Goal: Find contact information: Find contact information

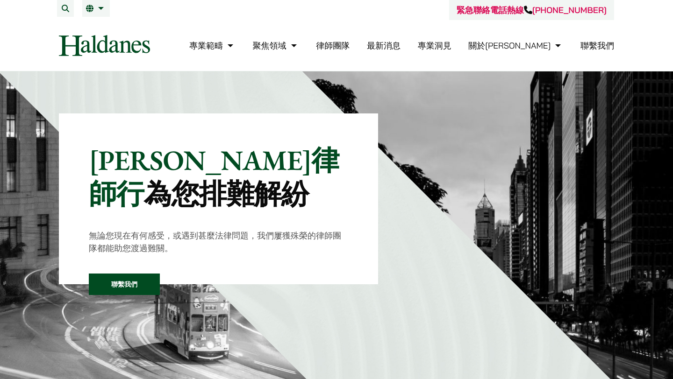
click at [596, 43] on link "聯繫我們" at bounding box center [597, 45] width 34 height 11
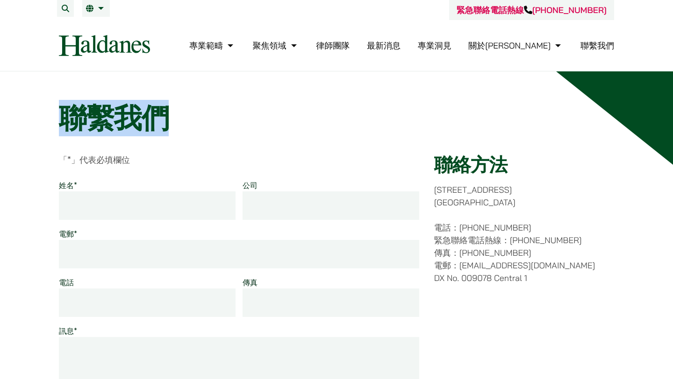
drag, startPoint x: 450, startPoint y: 100, endPoint x: 475, endPoint y: 126, distance: 36.0
